Goal: Unclear

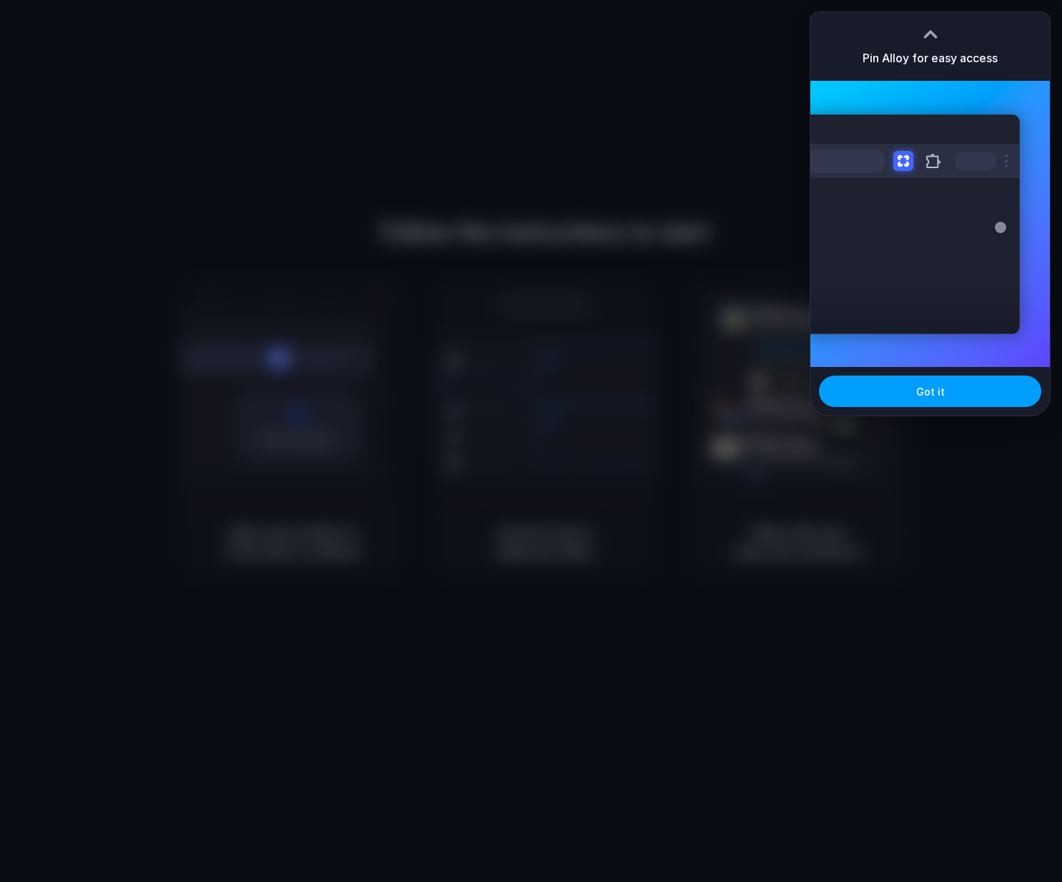
click at [949, 391] on button "Got it" at bounding box center [930, 390] width 222 height 31
